Goal: Check status

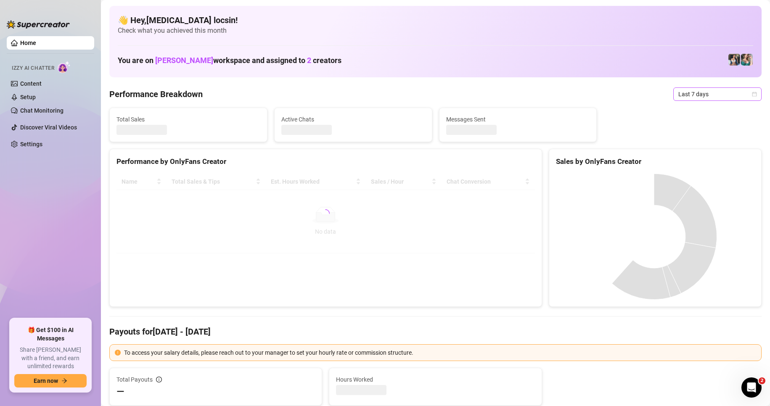
click at [691, 96] on span "Last 7 days" at bounding box center [718, 94] width 78 height 13
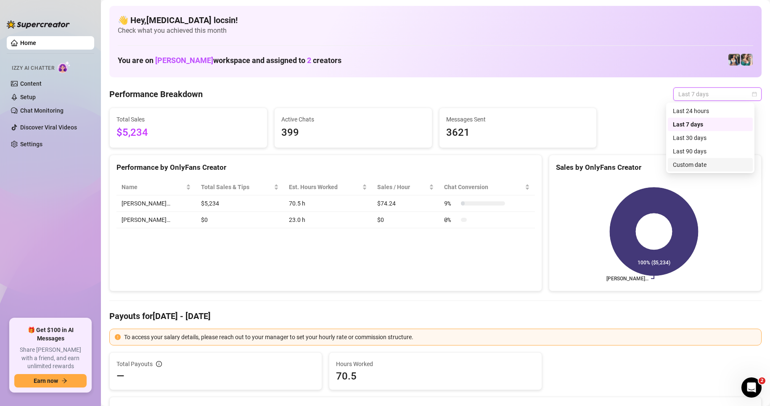
click at [691, 165] on div "Custom date" at bounding box center [710, 164] width 75 height 9
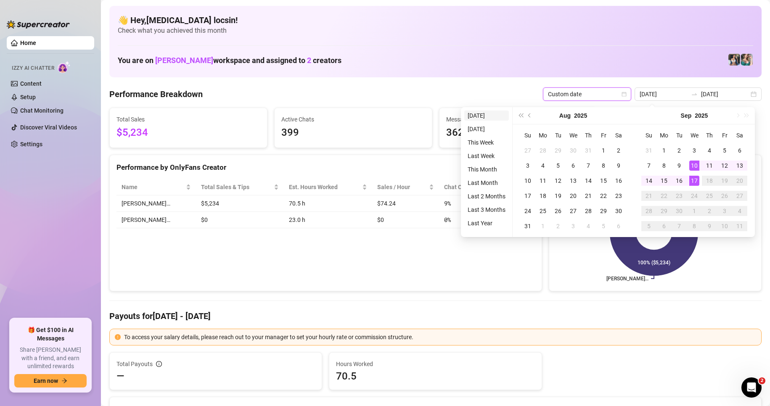
type input "[DATE]"
click at [502, 116] on li "[DATE]" at bounding box center [487, 116] width 45 height 10
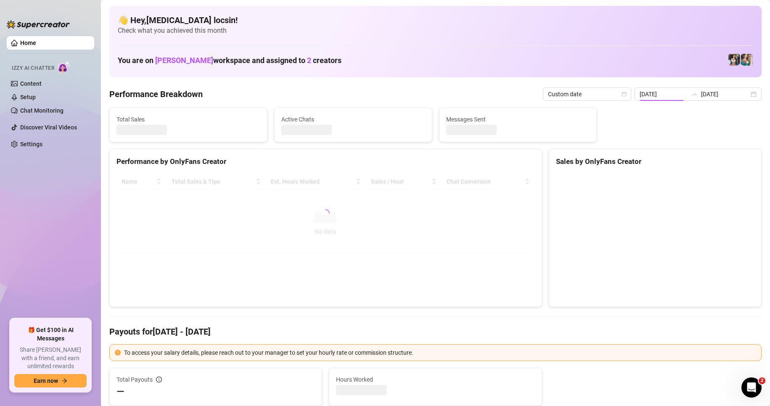
type input "[DATE]"
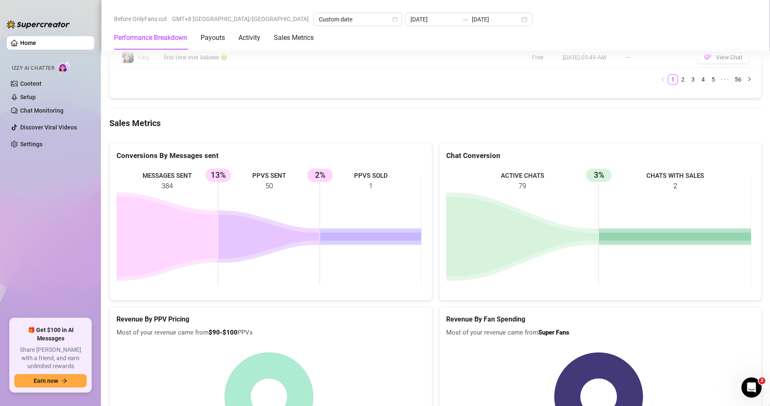
scroll to position [1052, 0]
